Goal: Transaction & Acquisition: Purchase product/service

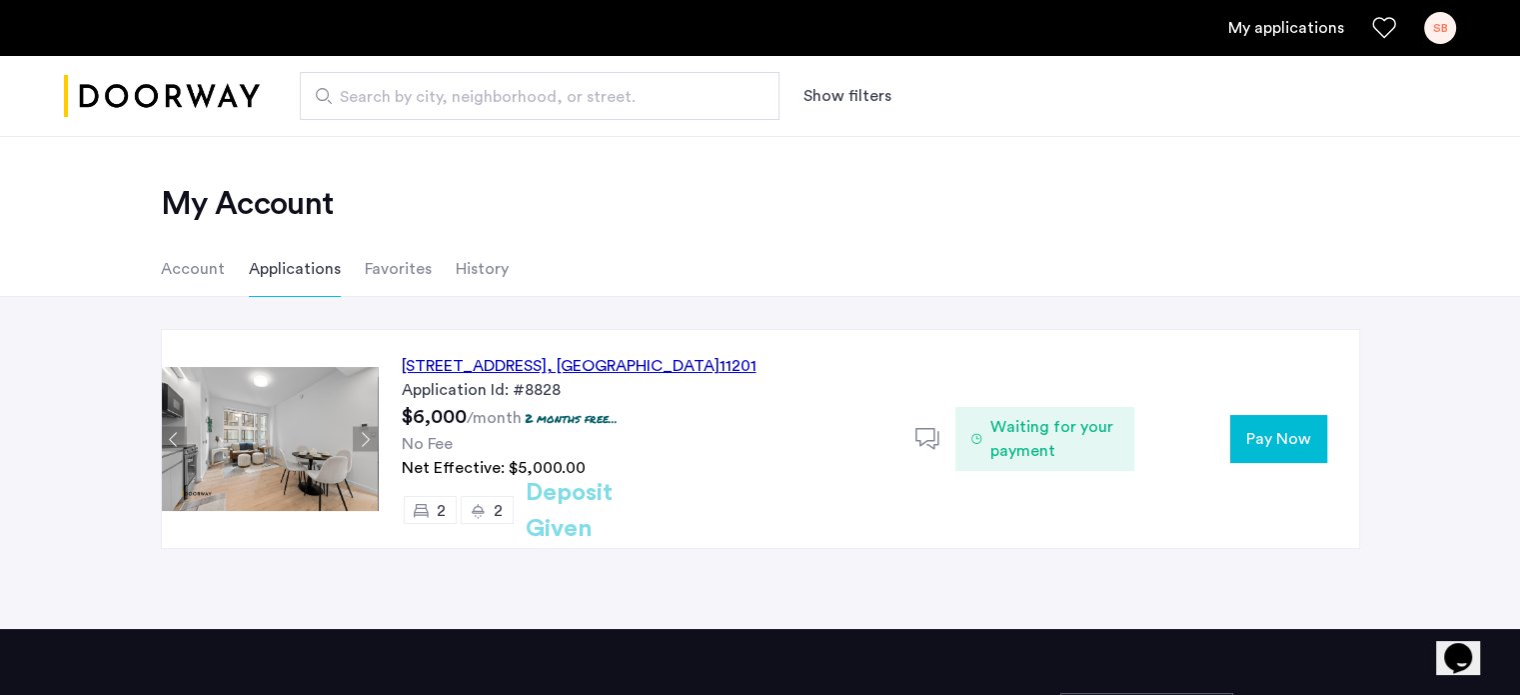
click at [1303, 443] on span "Pay Now" at bounding box center [1278, 439] width 65 height 24
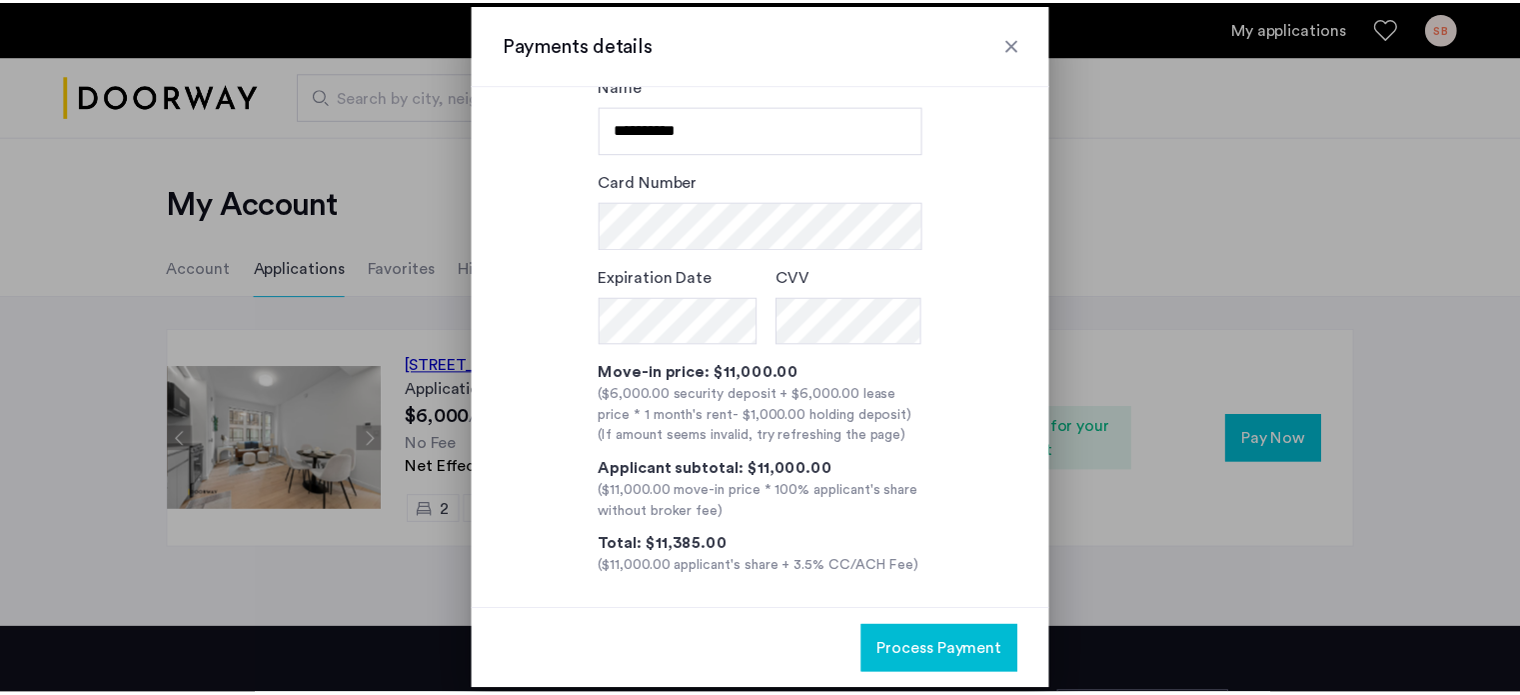
scroll to position [129, 0]
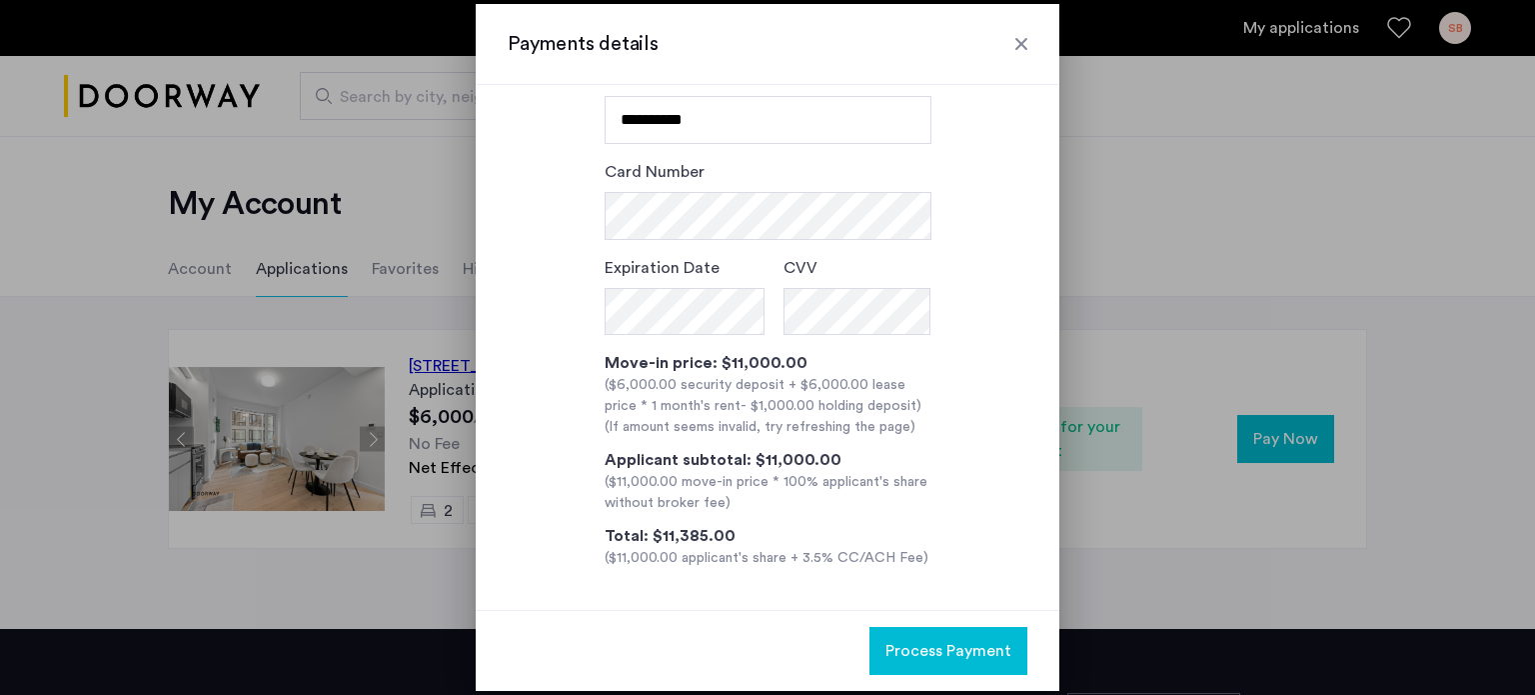
click at [1026, 45] on div at bounding box center [1021, 44] width 20 height 20
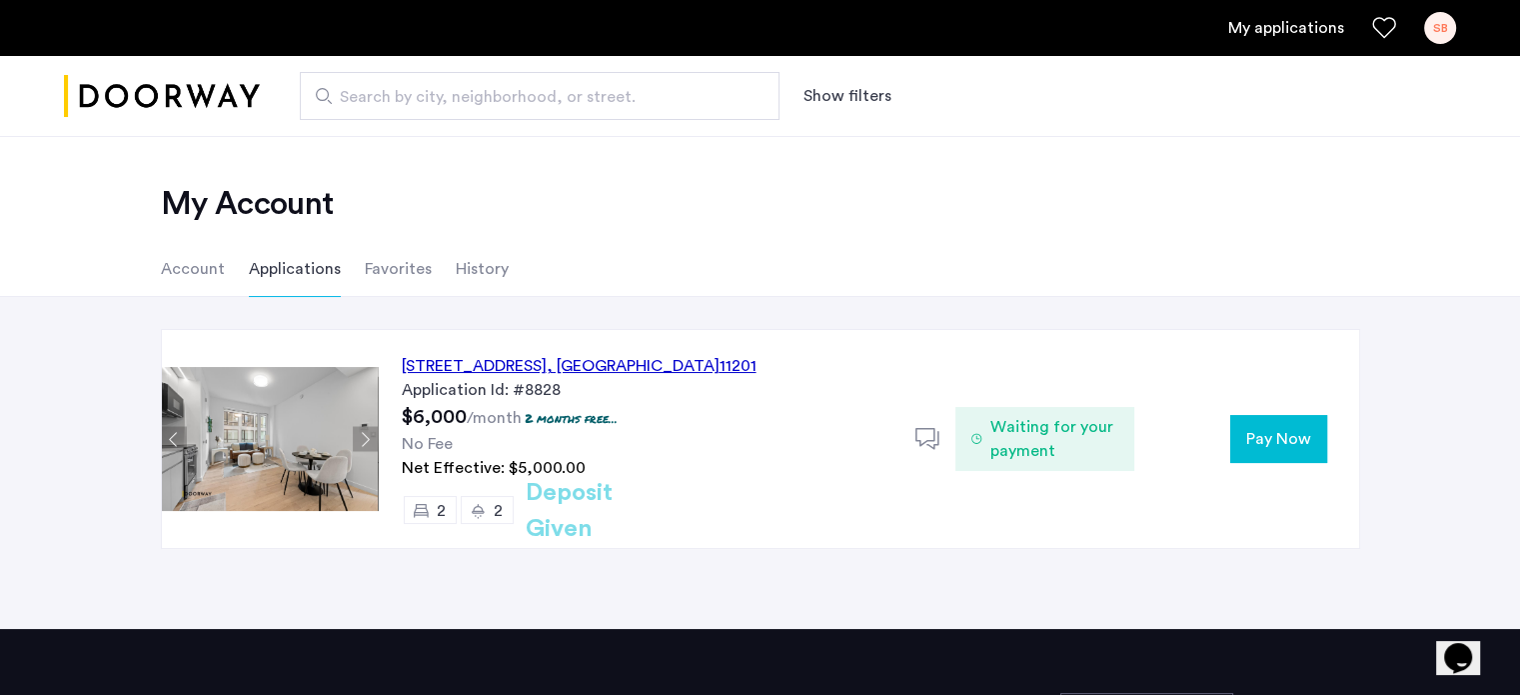
click at [1255, 449] on span "Pay Now" at bounding box center [1278, 439] width 65 height 24
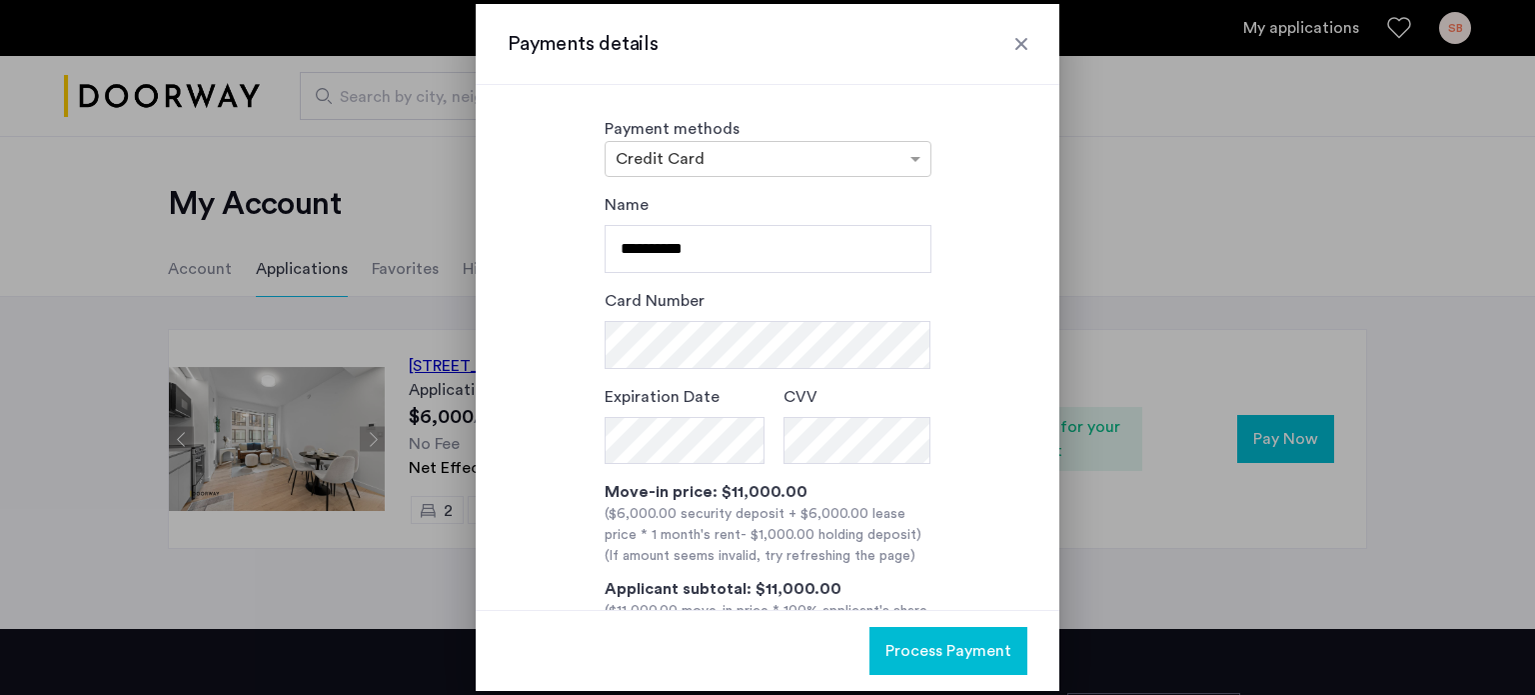
click at [1014, 60] on div "Payments details" at bounding box center [768, 44] width 584 height 81
click at [691, 166] on input "text" at bounding box center [748, 161] width 265 height 14
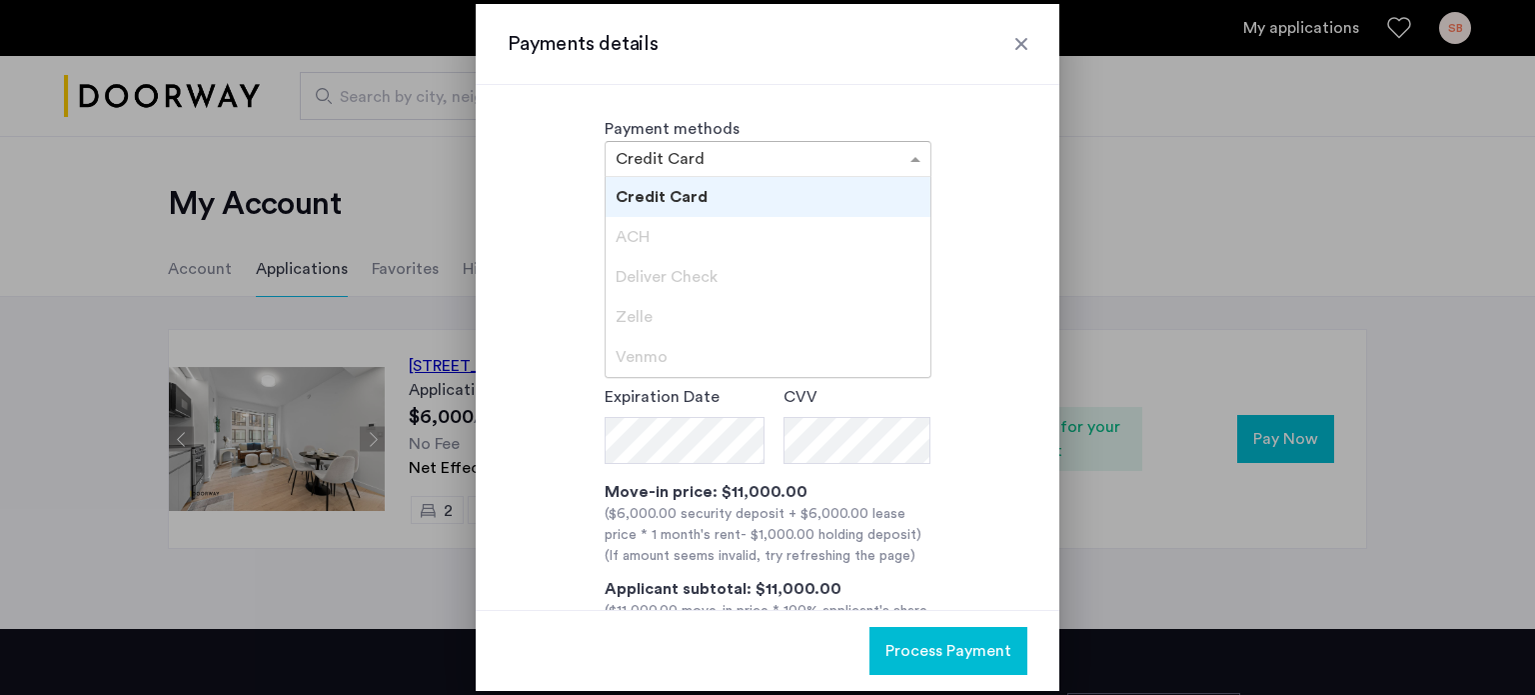
click at [691, 166] on input "text" at bounding box center [748, 161] width 265 height 14
click at [715, 178] on div "Credit Card" at bounding box center [768, 197] width 325 height 40
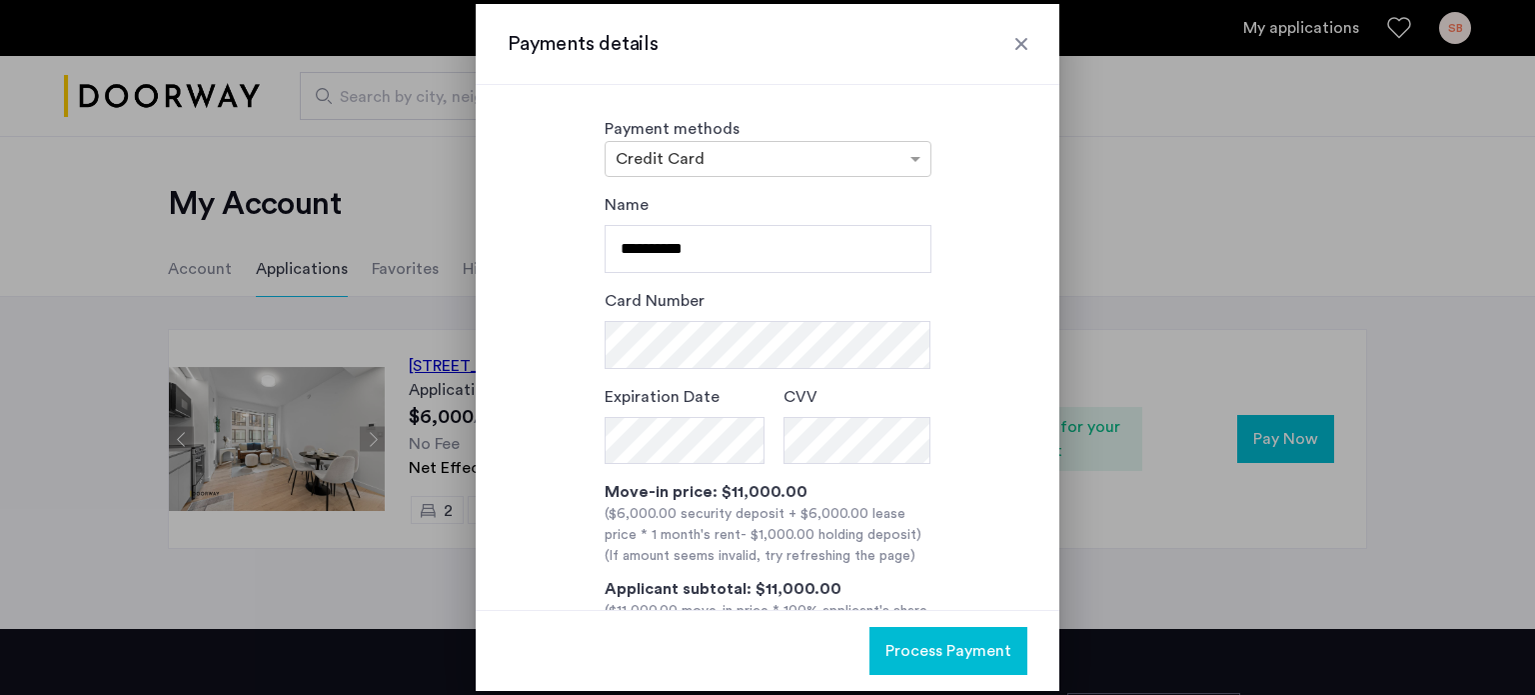
click at [1015, 48] on div at bounding box center [1021, 44] width 20 height 20
